Goal: Navigation & Orientation: Find specific page/section

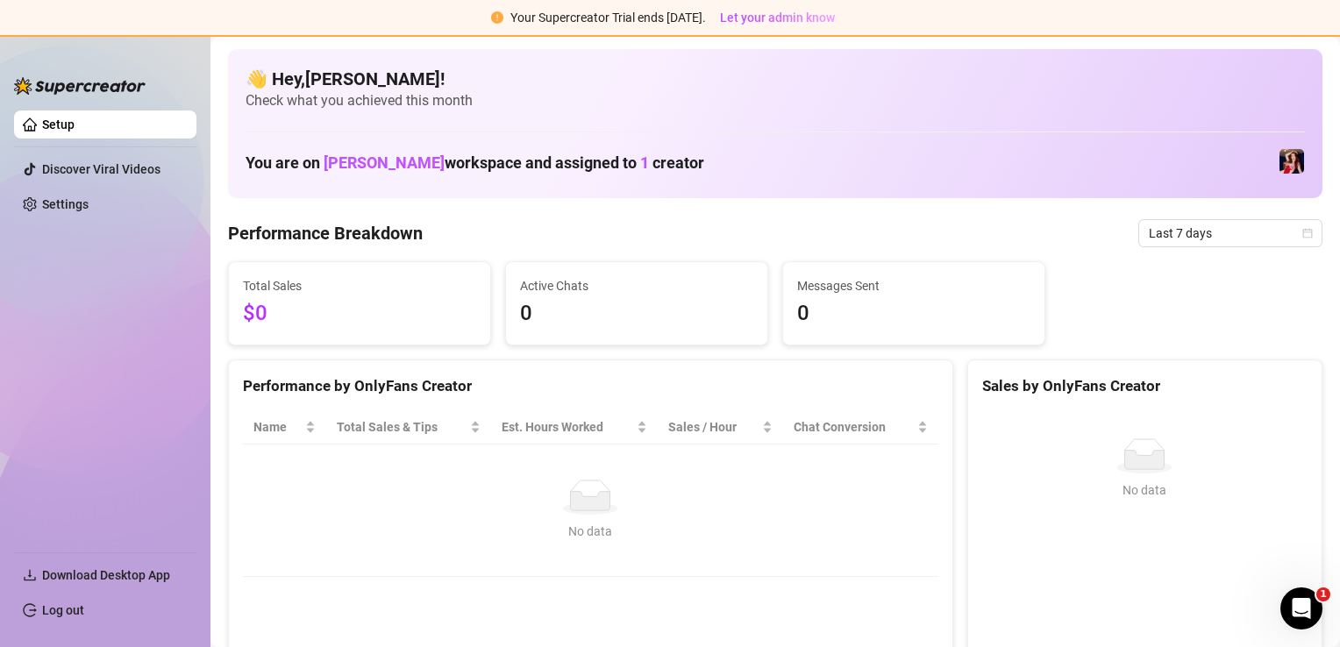
click at [75, 125] on link "Setup" at bounding box center [58, 125] width 32 height 14
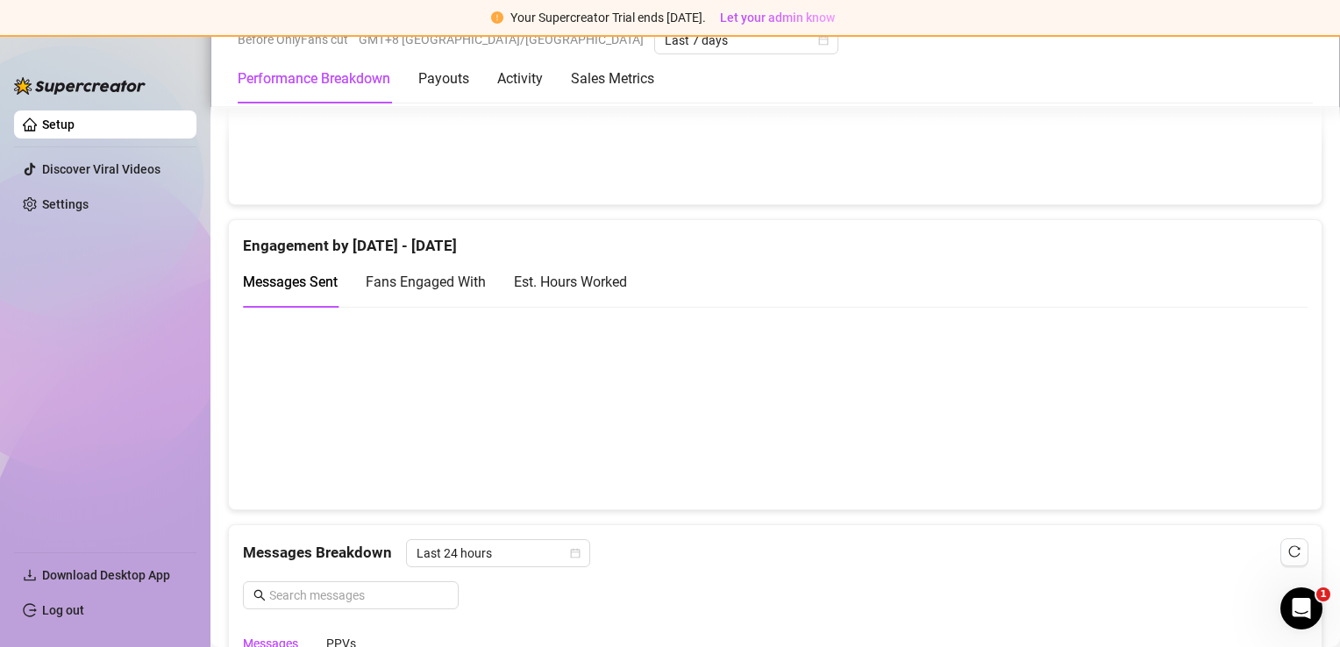
scroll to position [1404, 0]
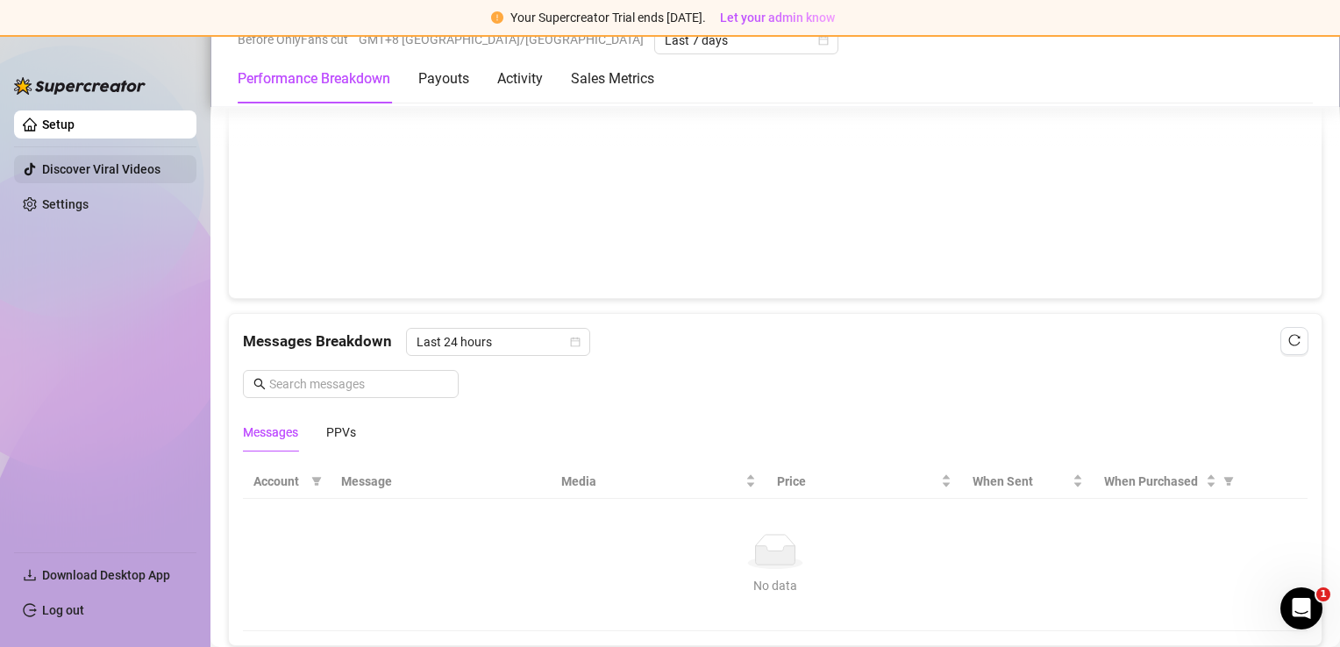
click at [87, 176] on link "Discover Viral Videos" at bounding box center [101, 169] width 118 height 14
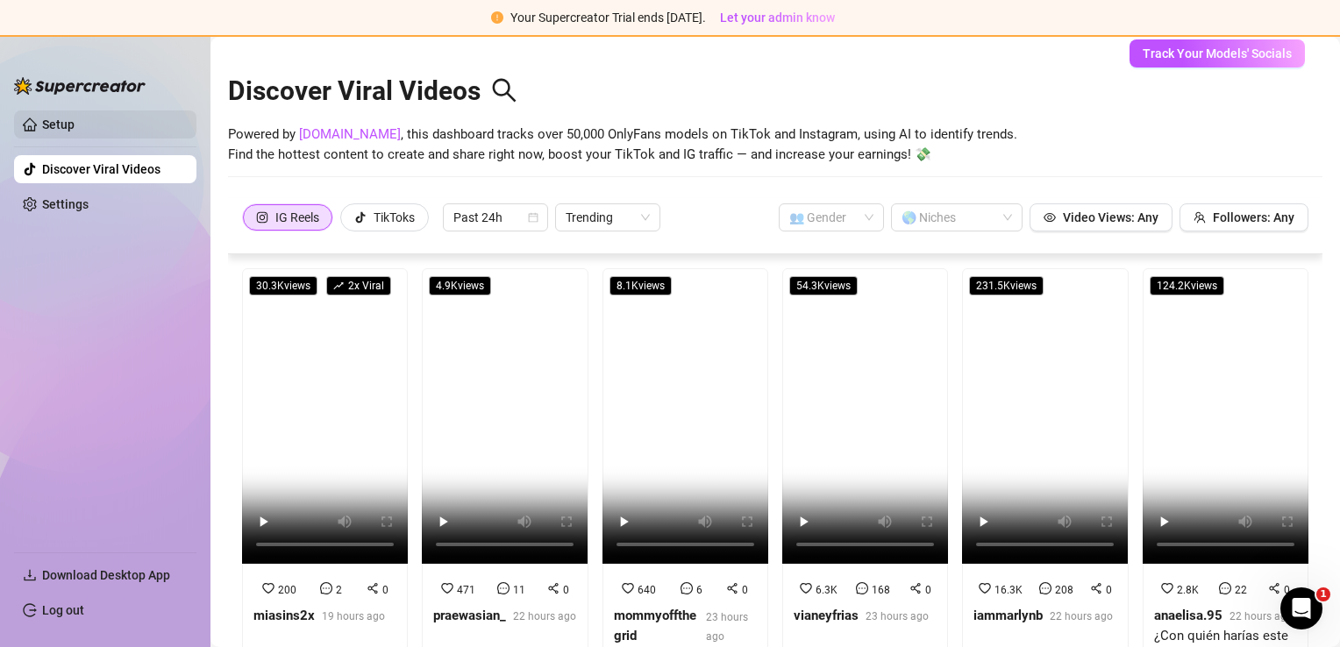
click at [42, 123] on link "Setup" at bounding box center [58, 125] width 32 height 14
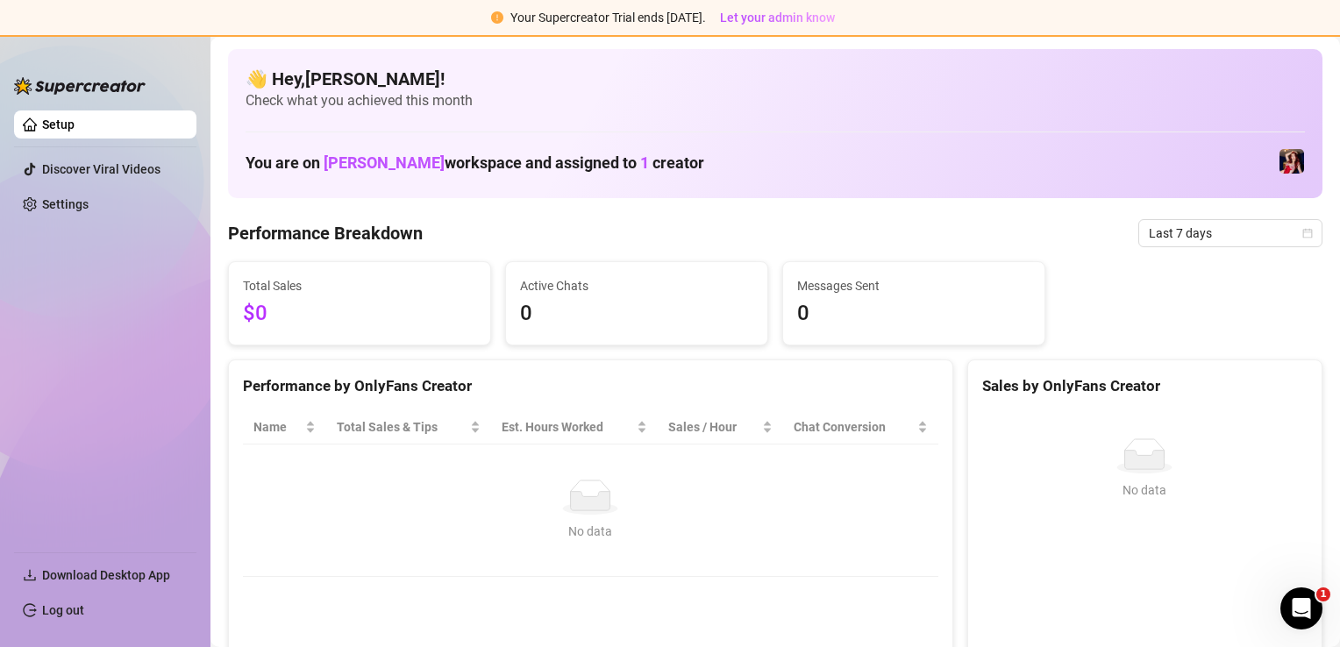
click at [75, 128] on link "Setup" at bounding box center [58, 125] width 32 height 14
click at [75, 121] on link "Setup" at bounding box center [58, 125] width 32 height 14
click at [1280, 168] on img at bounding box center [1292, 161] width 25 height 25
click at [1280, 165] on img at bounding box center [1292, 161] width 25 height 25
click at [0, 104] on html "Your Supercreator Trial ends [DATE]. Let your admin know Setup Discover Viral V…" at bounding box center [670, 323] width 1340 height 647
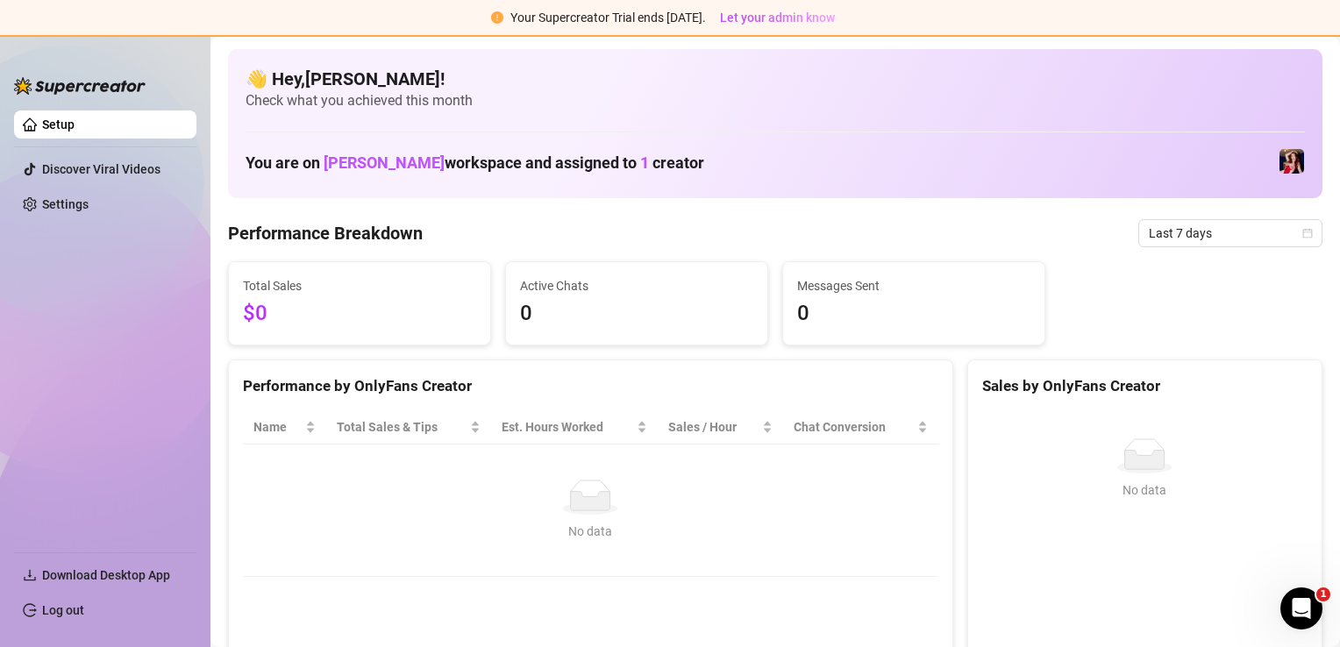
click at [63, 87] on img at bounding box center [80, 86] width 132 height 18
